Goal: Information Seeking & Learning: Understand process/instructions

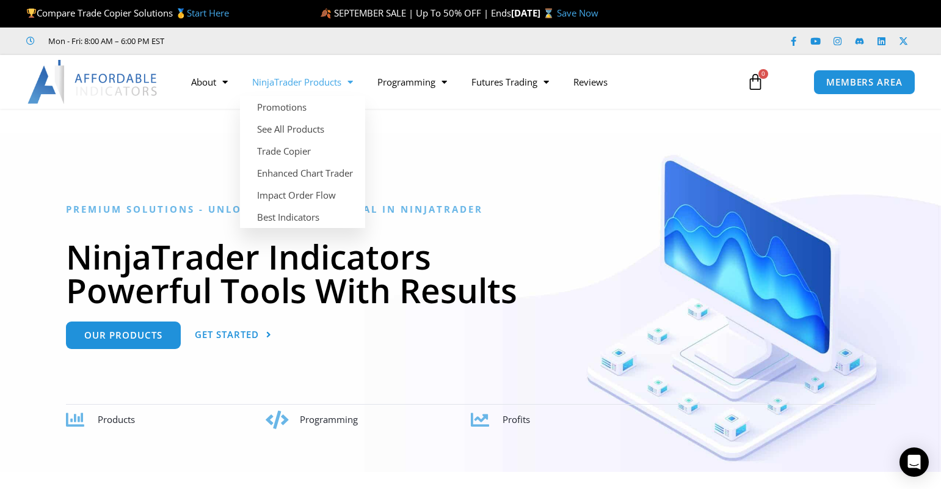
click at [304, 79] on link "NinjaTrader Products" at bounding box center [302, 82] width 125 height 28
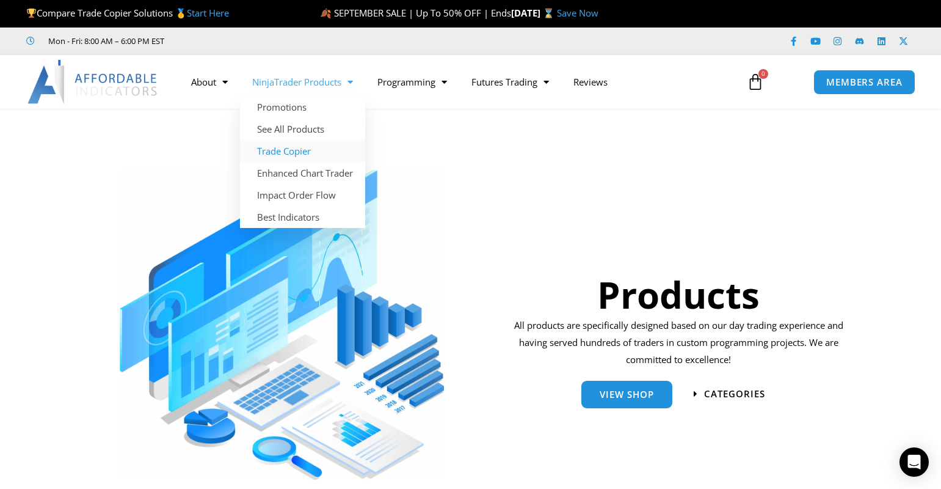
click at [294, 149] on link "Trade Copier" at bounding box center [302, 151] width 125 height 22
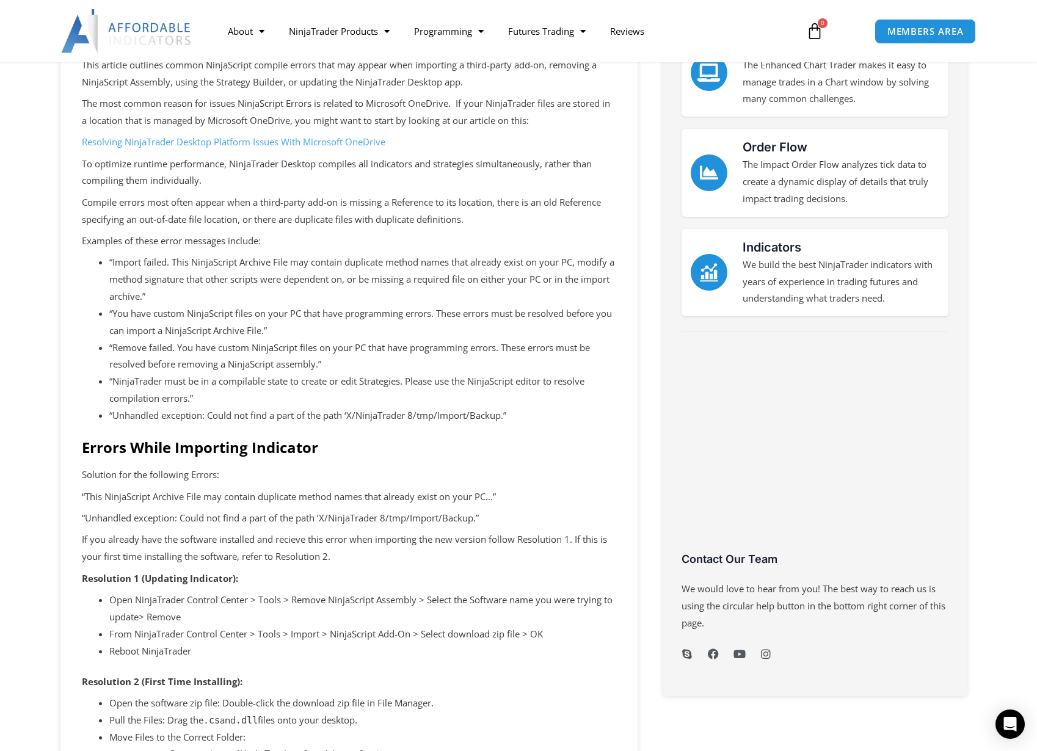
scroll to position [49, 0]
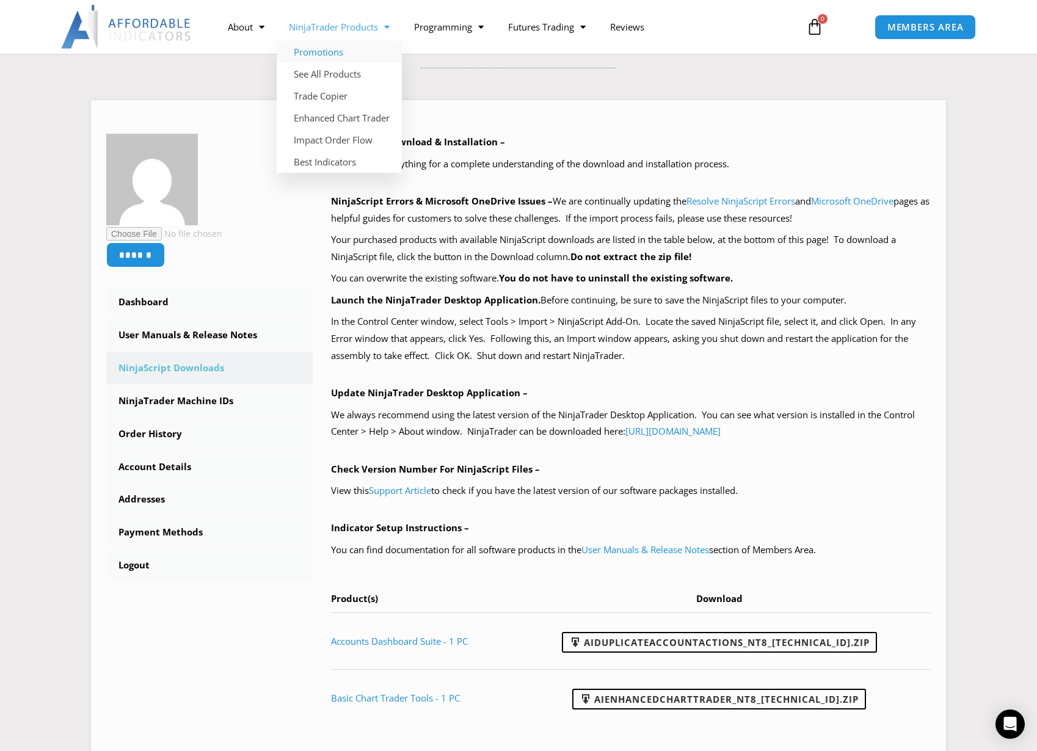
scroll to position [7, 0]
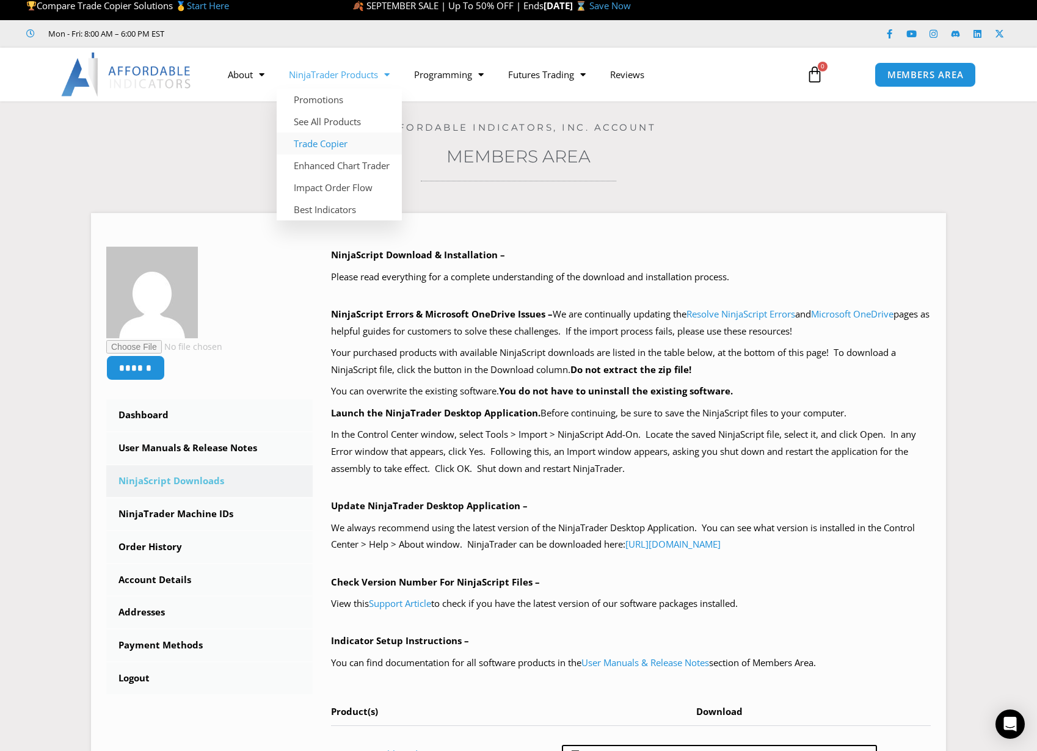
click at [337, 142] on link "Trade Copier" at bounding box center [339, 144] width 125 height 22
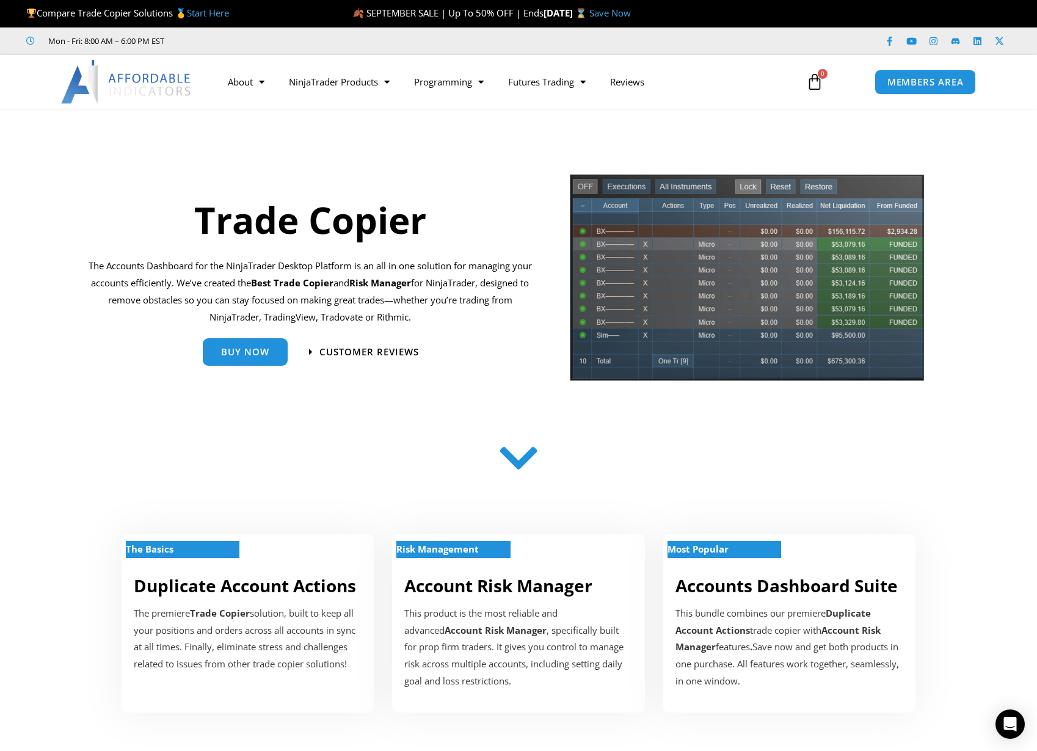
drag, startPoint x: 389, startPoint y: 283, endPoint x: 448, endPoint y: 279, distance: 59.4
click at [411, 279] on strong "Risk Manager" at bounding box center [380, 283] width 62 height 12
copy p "Risk Manager"
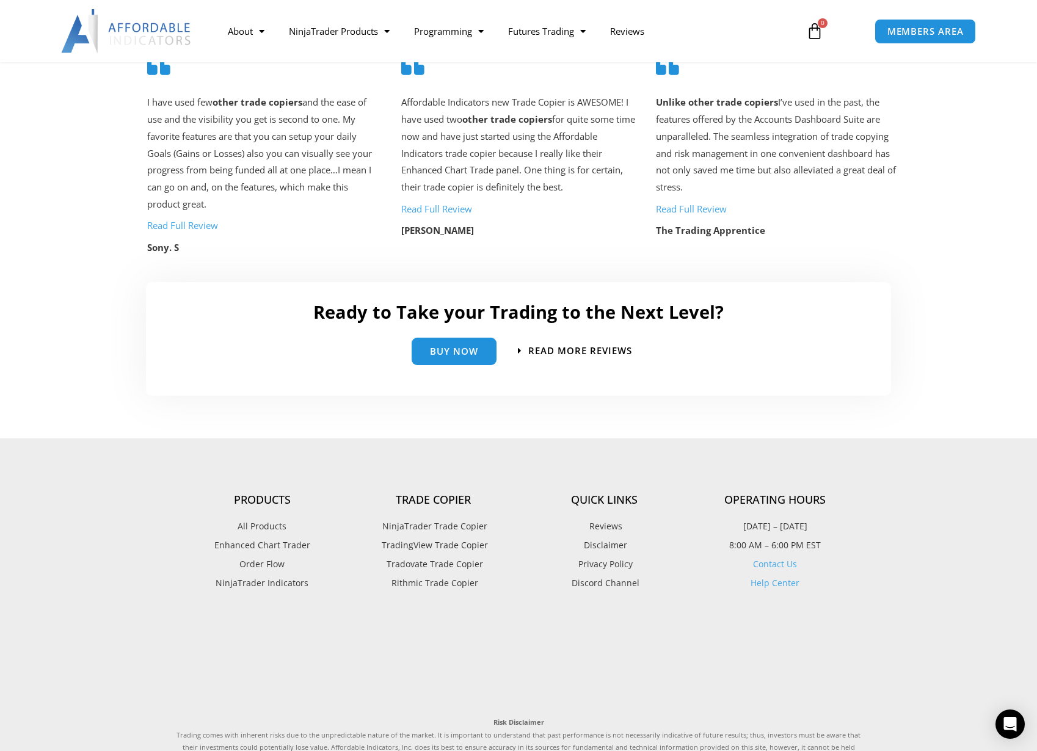
scroll to position [2884, 0]
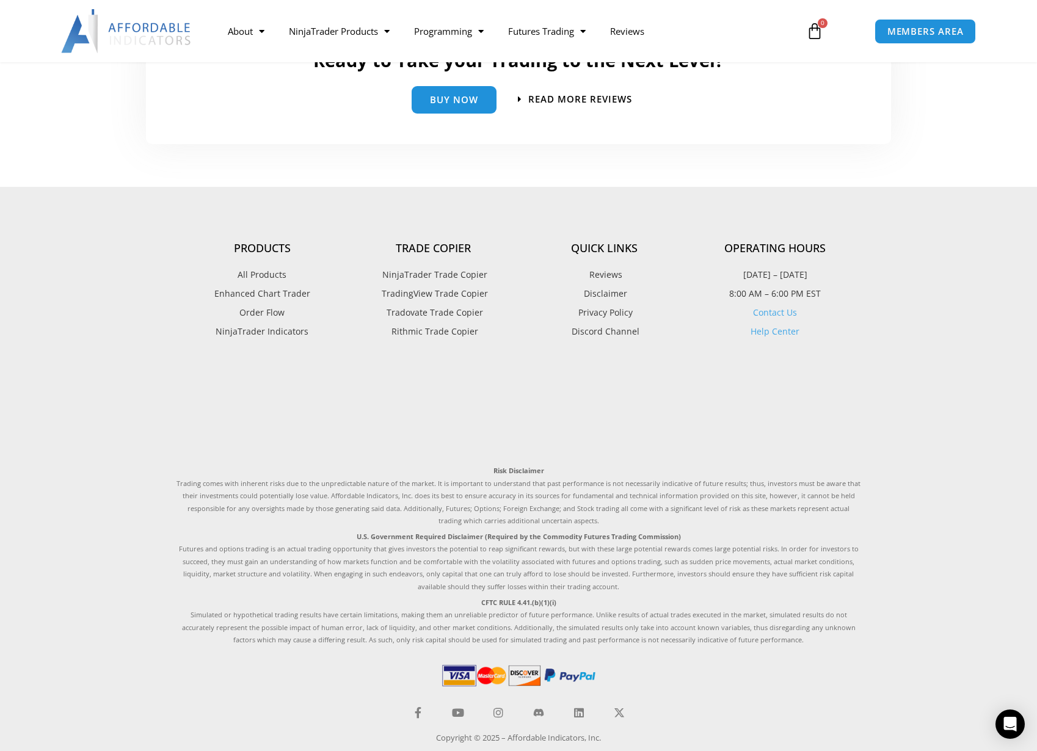
click at [608, 286] on span "Disclaimer" at bounding box center [604, 294] width 46 height 16
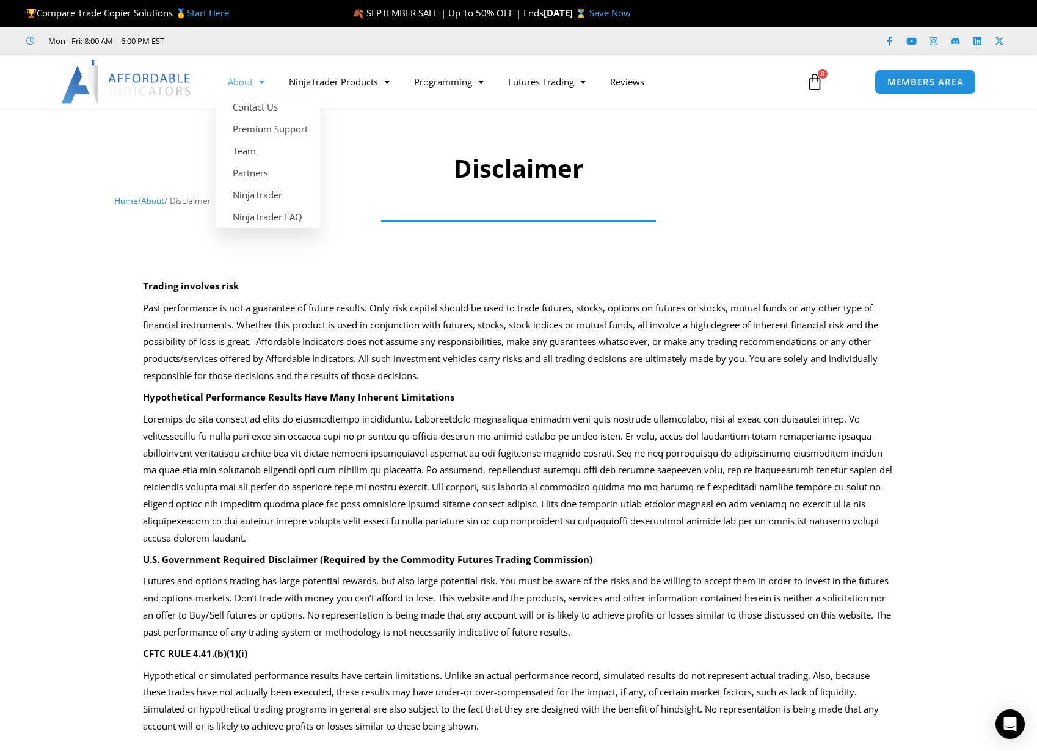
click at [168, 81] on img at bounding box center [126, 82] width 131 height 44
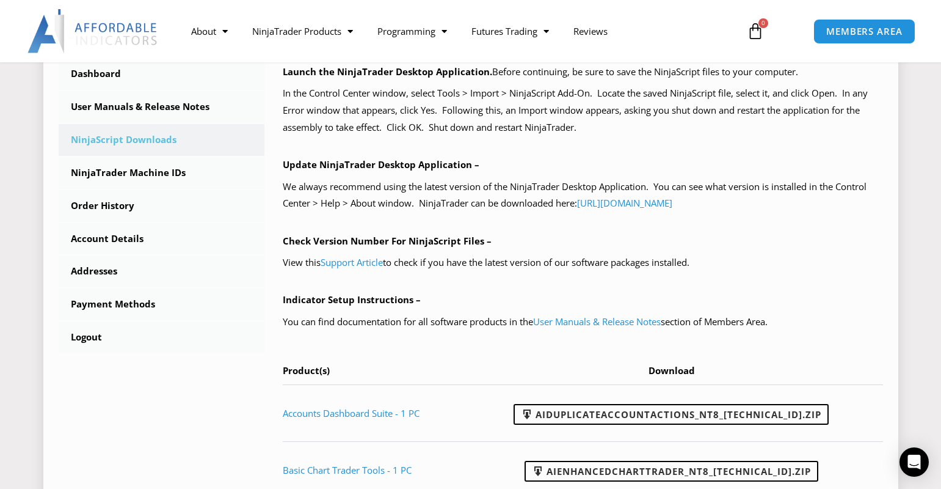
click at [386, 144] on div "NinjaScript Download & Installation – Please read everything for a complete und…" at bounding box center [583, 201] width 600 height 592
click at [147, 105] on link "User Manuals & Release Notes" at bounding box center [162, 107] width 206 height 32
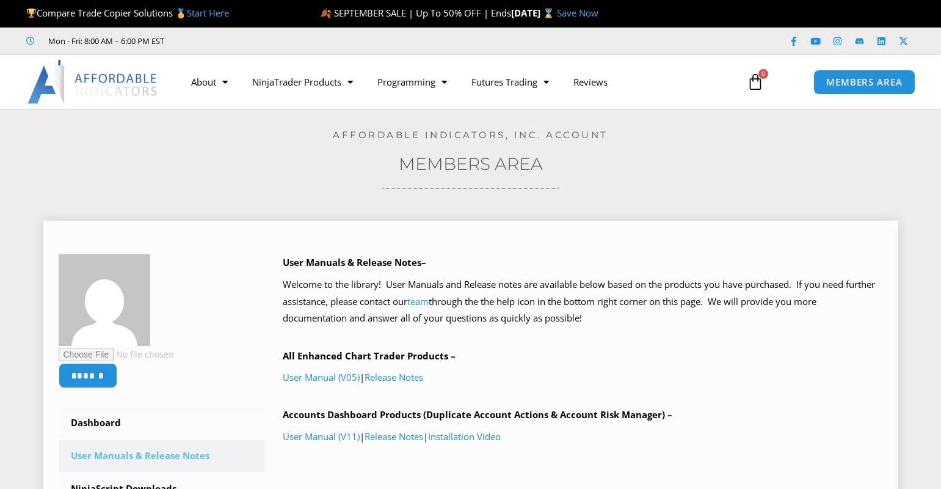
scroll to position [239, 0]
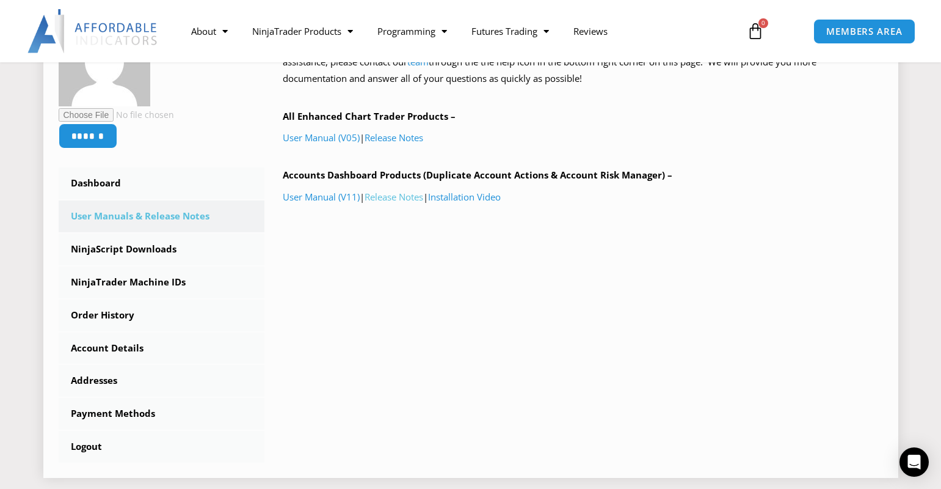
click at [395, 193] on link "Release Notes" at bounding box center [394, 197] width 59 height 12
click at [124, 344] on link "Account Details" at bounding box center [162, 348] width 206 height 32
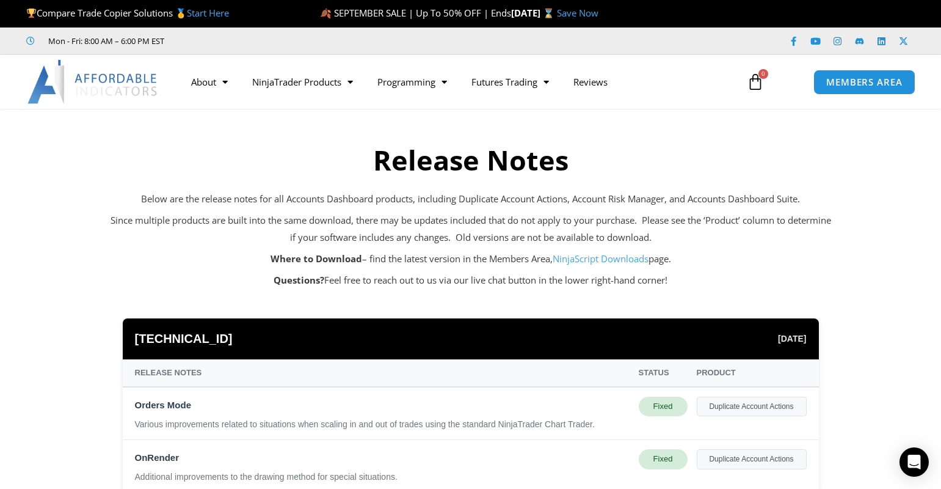
click at [481, 224] on p "Since multiple products are built into the same download, there may be updates …" at bounding box center [471, 229] width 721 height 34
click at [496, 228] on p "Since multiple products are built into the same download, there may be updates …" at bounding box center [471, 229] width 721 height 34
